Goal: Task Accomplishment & Management: Complete application form

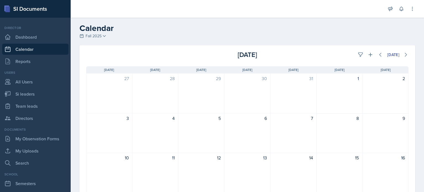
scroll to position [110, 0]
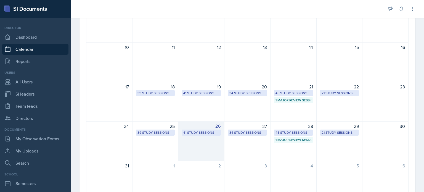
click at [198, 145] on div "26 41 Study Sessions" at bounding box center [201, 141] width 46 height 40
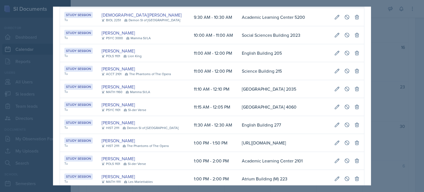
scroll to position [0, 0]
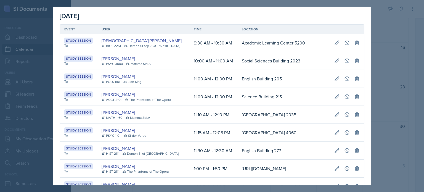
click at [375, 49] on div at bounding box center [212, 96] width 424 height 192
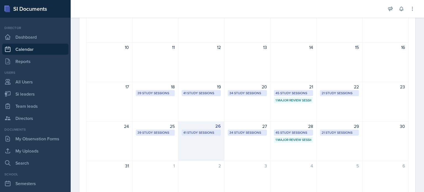
click at [192, 139] on div "26 41 Study Sessions" at bounding box center [201, 141] width 46 height 40
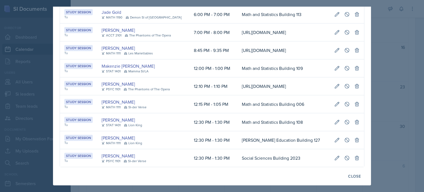
scroll to position [743, 0]
click at [382, 94] on div at bounding box center [212, 96] width 424 height 192
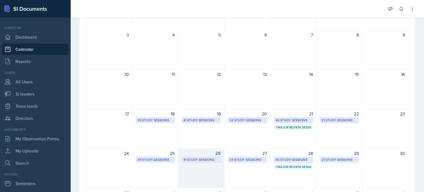
scroll to position [138, 0]
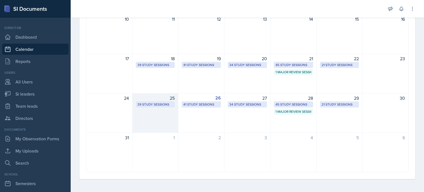
click at [148, 110] on div "25 39 Study Sessions" at bounding box center [155, 113] width 46 height 40
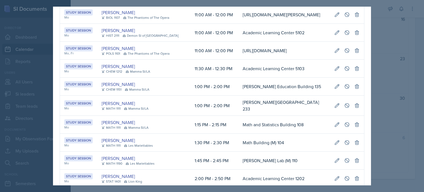
scroll to position [0, 0]
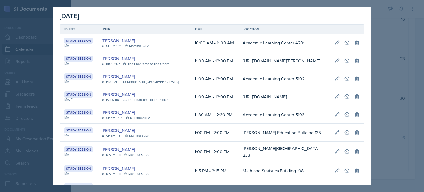
click at [387, 63] on div at bounding box center [212, 96] width 424 height 192
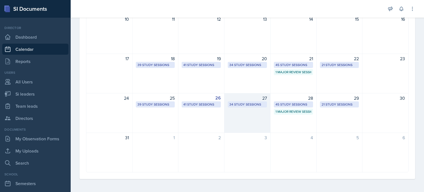
click at [237, 113] on div "27 34 Study Sessions" at bounding box center [247, 113] width 46 height 40
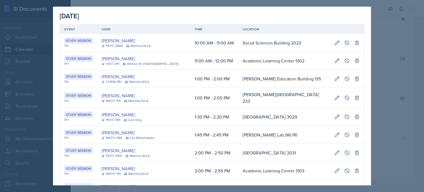
click at [385, 67] on div at bounding box center [212, 96] width 424 height 192
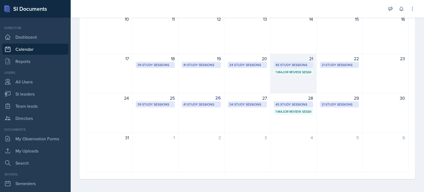
click at [290, 81] on div "21 45 Study Sessions 1 Major Review Session" at bounding box center [293, 73] width 46 height 40
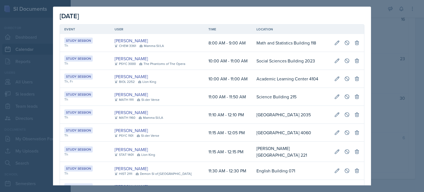
click at [378, 70] on div at bounding box center [212, 96] width 424 height 192
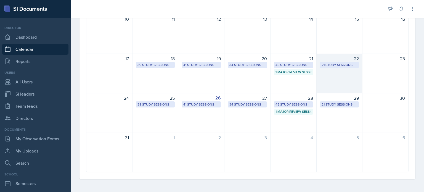
click at [335, 73] on div "22 21 Study Sessions" at bounding box center [339, 73] width 46 height 40
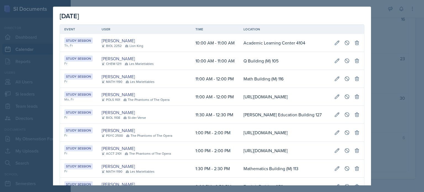
click at [378, 68] on div at bounding box center [212, 96] width 424 height 192
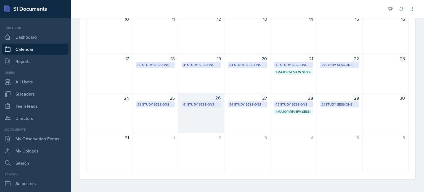
click at [198, 120] on div "26 41 Study Sessions" at bounding box center [201, 113] width 46 height 40
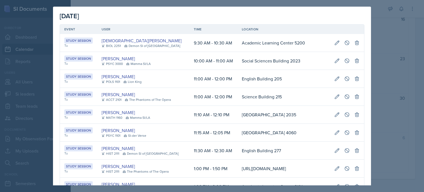
click at [387, 36] on div at bounding box center [212, 96] width 424 height 192
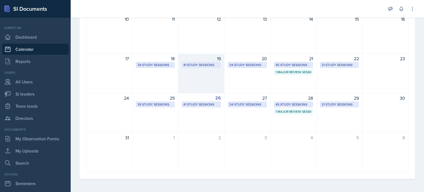
click at [204, 82] on div "19 41 Study Sessions" at bounding box center [201, 73] width 46 height 40
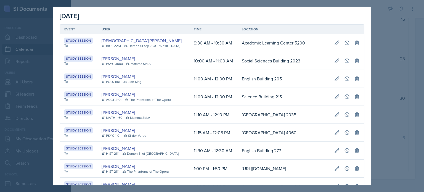
click at [375, 27] on div at bounding box center [212, 96] width 424 height 192
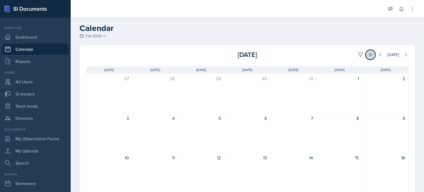
click at [367, 54] on icon at bounding box center [370, 55] width 6 height 6
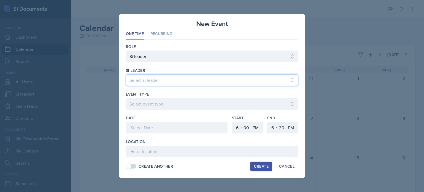
click at [151, 79] on select "Select si leader [PERSON_NAME] [PERSON_NAME] [PERSON_NAME] [PERSON_NAME] [PERSO…" at bounding box center [212, 80] width 172 height 12
select select "72fb0399-97f8-4d2c-9252-cab73398ea0a"
click at [126, 74] on select "Select si leader [PERSON_NAME] [PERSON_NAME] [PERSON_NAME] [PERSON_NAME] [PERSO…" at bounding box center [212, 80] width 172 height 12
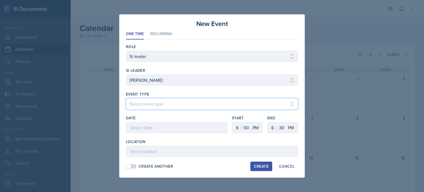
click at [155, 107] on select "Select event type Major Review Session Study Session" at bounding box center [212, 104] width 172 height 12
select select "d66089cd-5ee7-4f89-a345-f1bdd1643066"
click at [126, 98] on select "Select event type Major Review Session Study Session" at bounding box center [212, 104] width 172 height 12
click at [156, 129] on div at bounding box center [176, 128] width 101 height 12
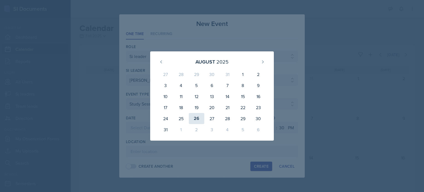
click at [196, 118] on div "26" at bounding box center [196, 118] width 15 height 11
type input "[DATE]"
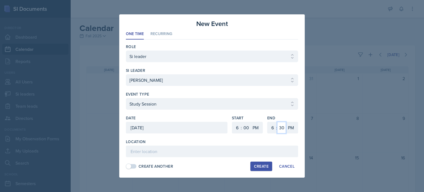
click at [280, 126] on select "00 05 10 15 20 25 30 35 40 45 50 55" at bounding box center [281, 128] width 9 height 12
select select "50"
click at [277, 122] on select "00 05 10 15 20 25 30 35 40 45 50 55" at bounding box center [281, 128] width 9 height 12
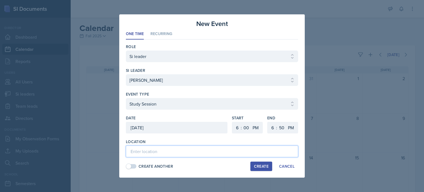
click at [149, 151] on input at bounding box center [212, 151] width 172 height 12
paste input "[URL][DOMAIN_NAME]"
type input "[URL][DOMAIN_NAME]"
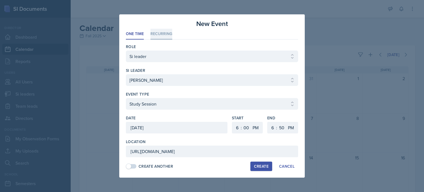
click at [157, 32] on li "Recurring" at bounding box center [161, 34] width 22 height 11
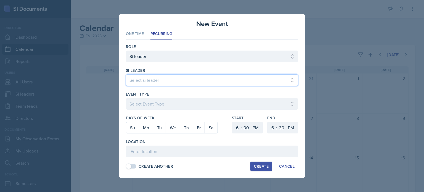
click at [145, 80] on select "Select si leader [PERSON_NAME] [PERSON_NAME] [PERSON_NAME] [PERSON_NAME] [PERSO…" at bounding box center [212, 80] width 172 height 12
select select "72fb0399-97f8-4d2c-9252-cab73398ea0a"
click at [126, 74] on select "Select si leader [PERSON_NAME] [PERSON_NAME] [PERSON_NAME] [PERSON_NAME] [PERSO…" at bounding box center [212, 80] width 172 height 12
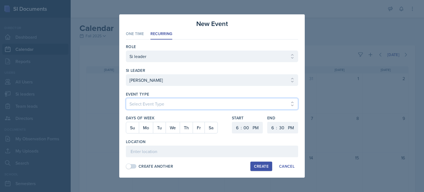
click at [147, 105] on select "Select Event Type Major Review Session Study Session" at bounding box center [212, 104] width 172 height 12
select select "d66089cd-5ee7-4f89-a345-f1bdd1643066"
click at [126, 98] on select "Select Event Type Major Review Session Study Session" at bounding box center [212, 104] width 172 height 12
click at [156, 129] on button "Tu" at bounding box center [159, 127] width 13 height 11
click at [280, 127] on select "00 05 10 15 20 25 30 35 40 45 50 55" at bounding box center [281, 128] width 9 height 12
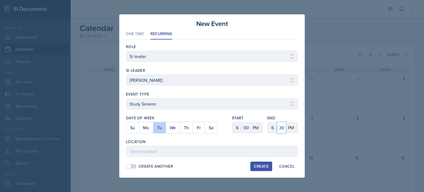
select select "50"
click at [277, 122] on select "00 05 10 15 20 25 30 35 40 45 50 55" at bounding box center [281, 128] width 9 height 12
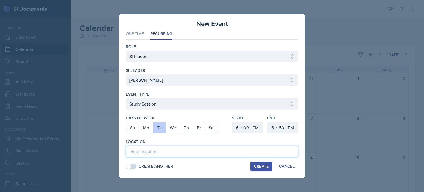
click at [154, 150] on input at bounding box center [212, 151] width 172 height 12
paste input "[URL][DOMAIN_NAME]"
type input "[URL][DOMAIN_NAME]"
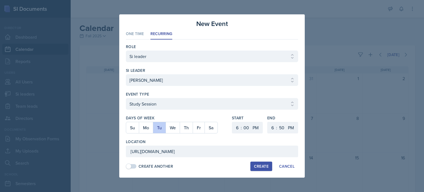
click at [260, 166] on div "Create" at bounding box center [261, 166] width 15 height 4
select select
select select "30"
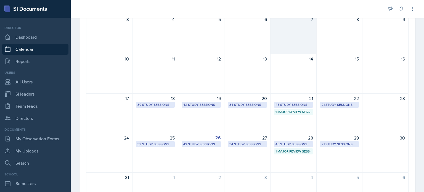
scroll to position [110, 0]
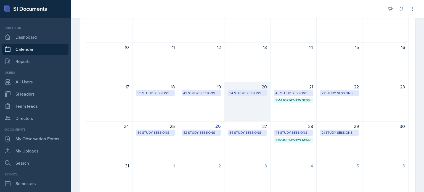
click at [250, 108] on div "20 34 Study Sessions" at bounding box center [247, 102] width 46 height 40
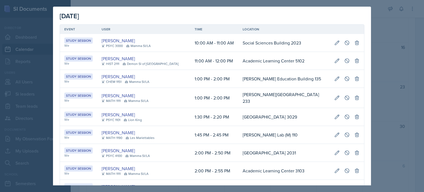
click at [382, 68] on div at bounding box center [212, 96] width 424 height 192
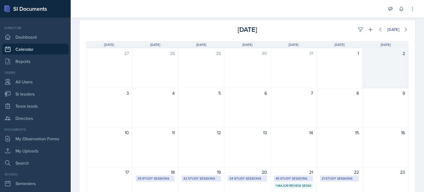
scroll to position [0, 0]
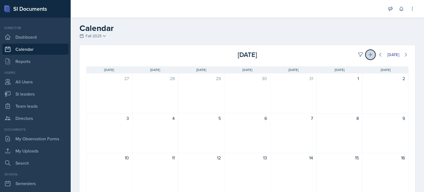
click at [367, 57] on icon at bounding box center [370, 55] width 6 height 6
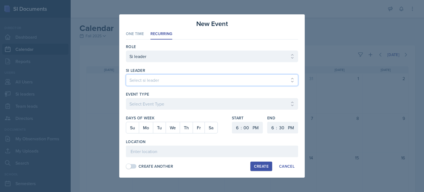
click at [155, 82] on select "Select si leader [PERSON_NAME] [PERSON_NAME] [PERSON_NAME] [PERSON_NAME] [PERSO…" at bounding box center [212, 80] width 172 height 12
select select "72fb0399-97f8-4d2c-9252-cab73398ea0a"
click at [126, 74] on select "Select si leader [PERSON_NAME] [PERSON_NAME] [PERSON_NAME] [PERSON_NAME] [PERSO…" at bounding box center [212, 80] width 172 height 12
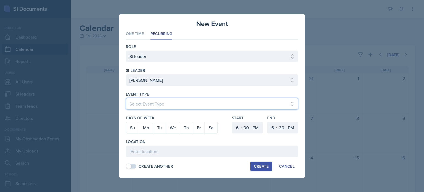
click at [151, 105] on select "Select Event Type Major Review Session Study Session" at bounding box center [212, 104] width 172 height 12
select select "d66089cd-5ee7-4f89-a345-f1bdd1643066"
click at [126, 98] on select "Select Event Type Major Review Session Study Session" at bounding box center [212, 104] width 172 height 12
click at [174, 130] on button "We" at bounding box center [172, 127] width 14 height 11
click at [238, 127] on select "1 2 3 4 5 6 7 8 9 10 11 12" at bounding box center [236, 128] width 9 height 12
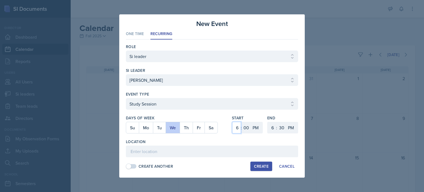
select select "7"
click at [232, 122] on select "1 2 3 4 5 6 7 8 9 10 11 12" at bounding box center [236, 128] width 9 height 12
click at [280, 127] on select "00 05 10 15 20 25 30 35 40 45 50 55" at bounding box center [281, 128] width 9 height 12
select select "50"
click at [277, 122] on select "00 05 10 15 20 25 30 35 40 45 50 55" at bounding box center [281, 128] width 9 height 12
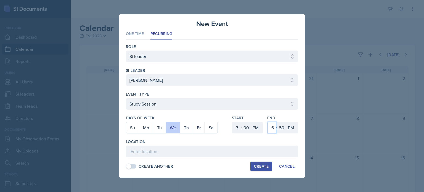
click at [271, 128] on select "1 2 3 4 5 6 7 8 9 10 11 12" at bounding box center [271, 128] width 9 height 12
select select "7"
click at [267, 122] on select "1 2 3 4 5 6 7 8 9 10 11 12" at bounding box center [271, 128] width 9 height 12
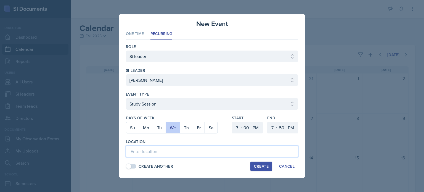
click at [162, 154] on input at bounding box center [212, 151] width 172 height 12
paste input "[URL][DOMAIN_NAME]"
type input "[URL][DOMAIN_NAME]"
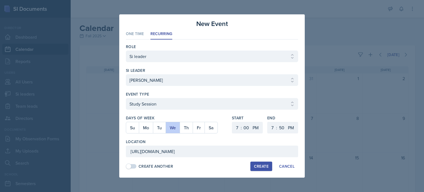
click at [263, 165] on div "Create" at bounding box center [261, 166] width 15 height 4
select select
select select "6"
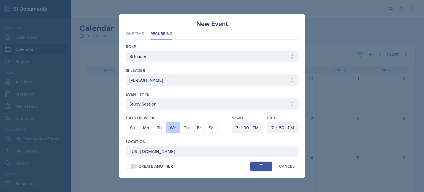
select select "6"
select select "30"
